Goal: Task Accomplishment & Management: Use online tool/utility

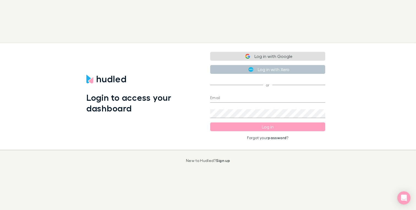
click at [267, 57] on button "Log in with Google" at bounding box center [267, 56] width 115 height 9
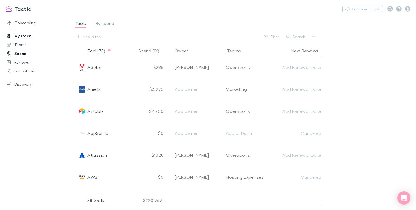
click at [26, 54] on link "Spend" at bounding box center [36, 53] width 71 height 9
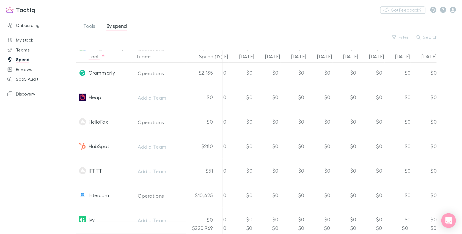
scroll to position [638, 229]
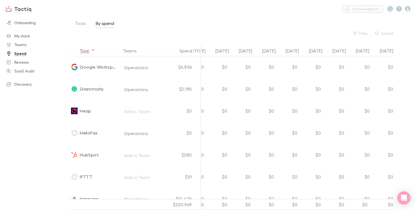
click at [158, 18] on div "Tools By spend Filter Search" at bounding box center [240, 30] width 352 height 30
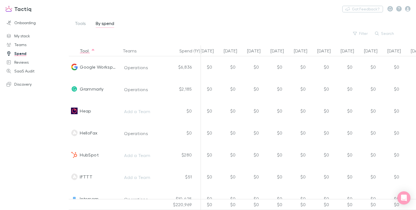
scroll to position [638, 127]
